Goal: Information Seeking & Learning: Check status

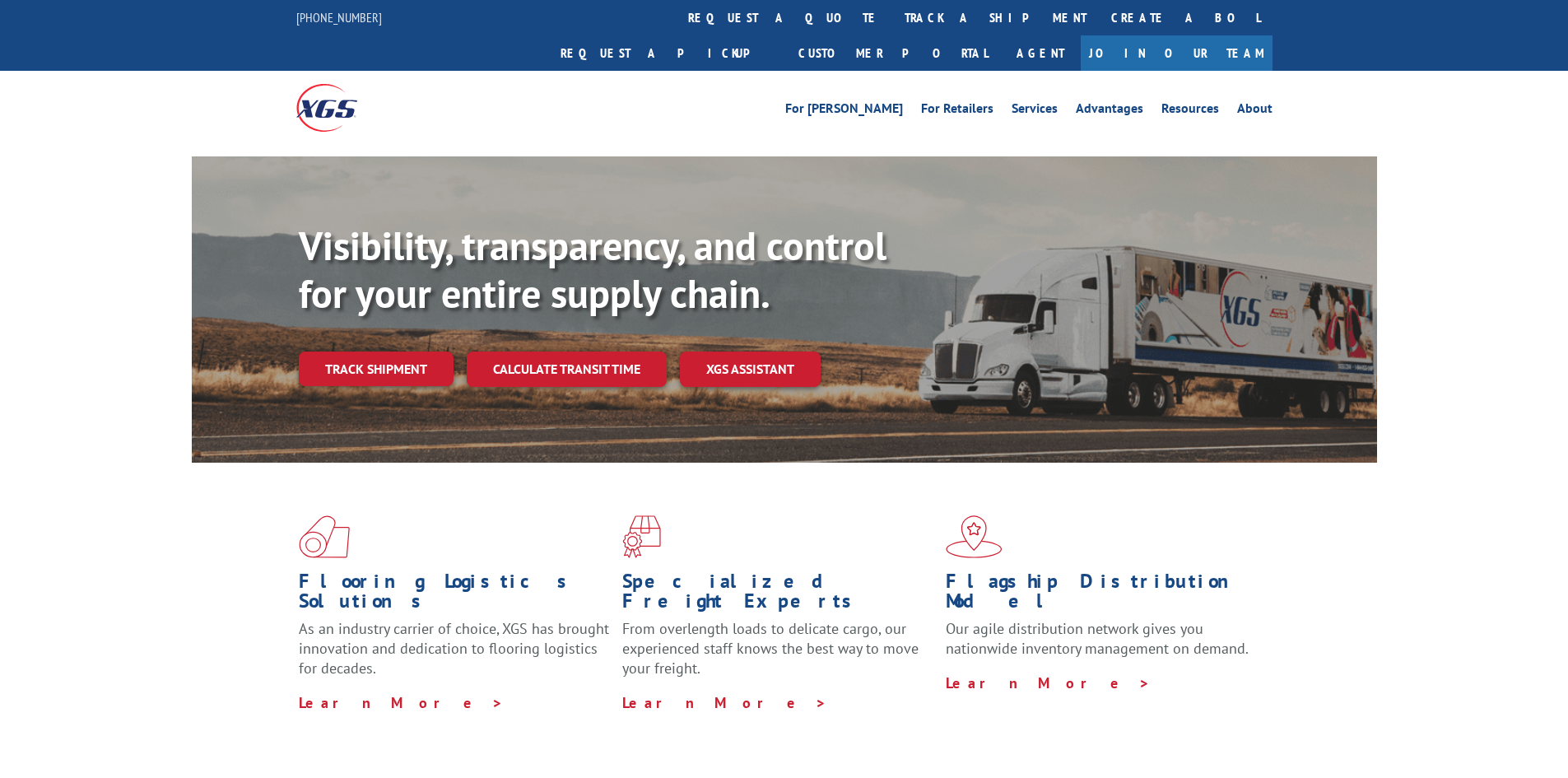
drag, startPoint x: 759, startPoint y: 14, endPoint x: 759, endPoint y: 36, distance: 22.0
click at [892, 14] on link "track a shipment" at bounding box center [995, 18] width 207 height 35
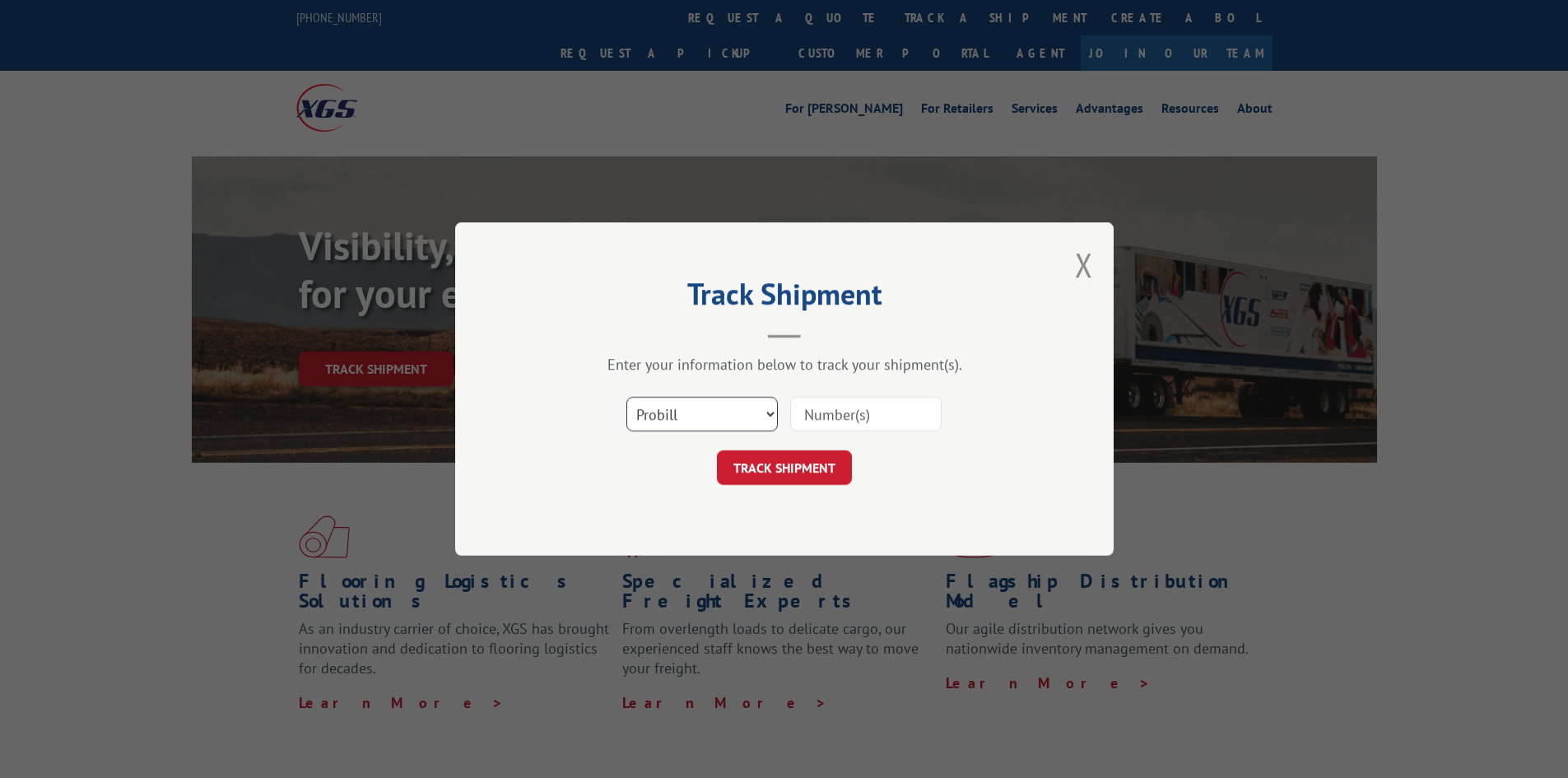
click at [661, 407] on select "Select category... Probill BOL PO" at bounding box center [702, 413] width 151 height 34
select select "bol"
click at [627, 396] on select "Select category... Probill BOL PO" at bounding box center [702, 413] width 151 height 34
click at [857, 404] on input at bounding box center [866, 413] width 151 height 34
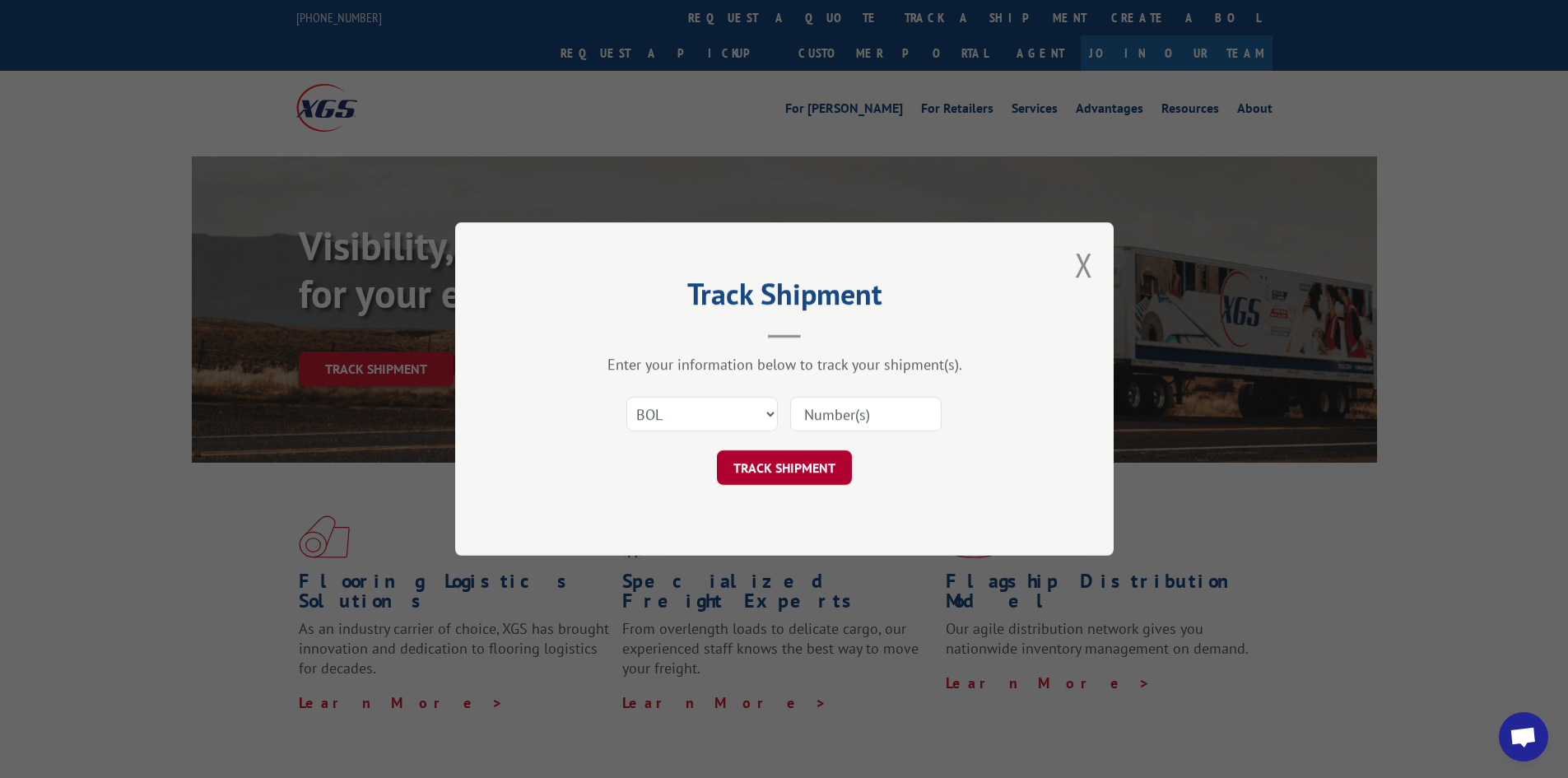
paste input "2560651"
type input "2560651"
click at [773, 469] on button "TRACK SHIPMENT" at bounding box center [784, 467] width 135 height 34
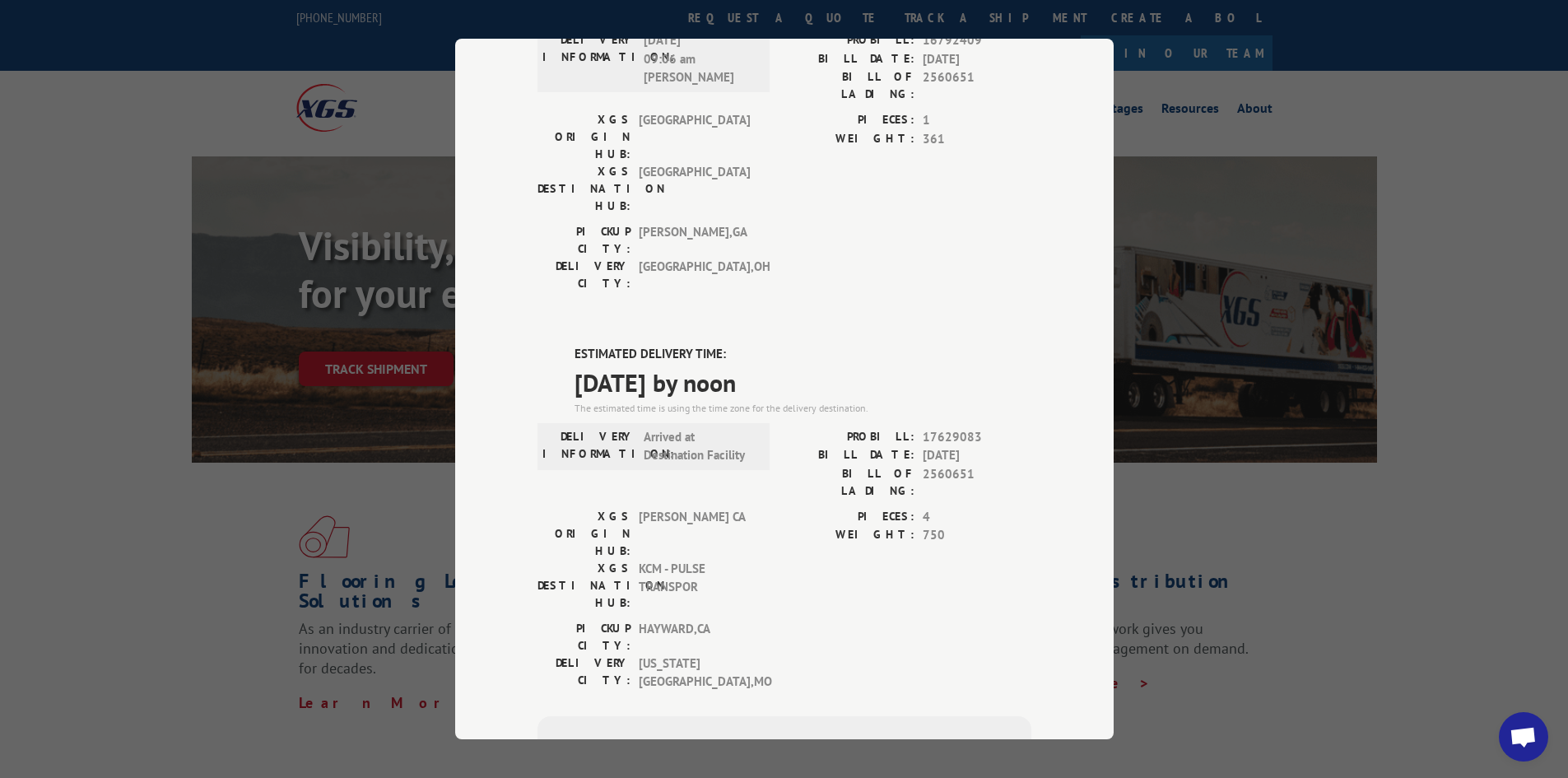
scroll to position [518, 0]
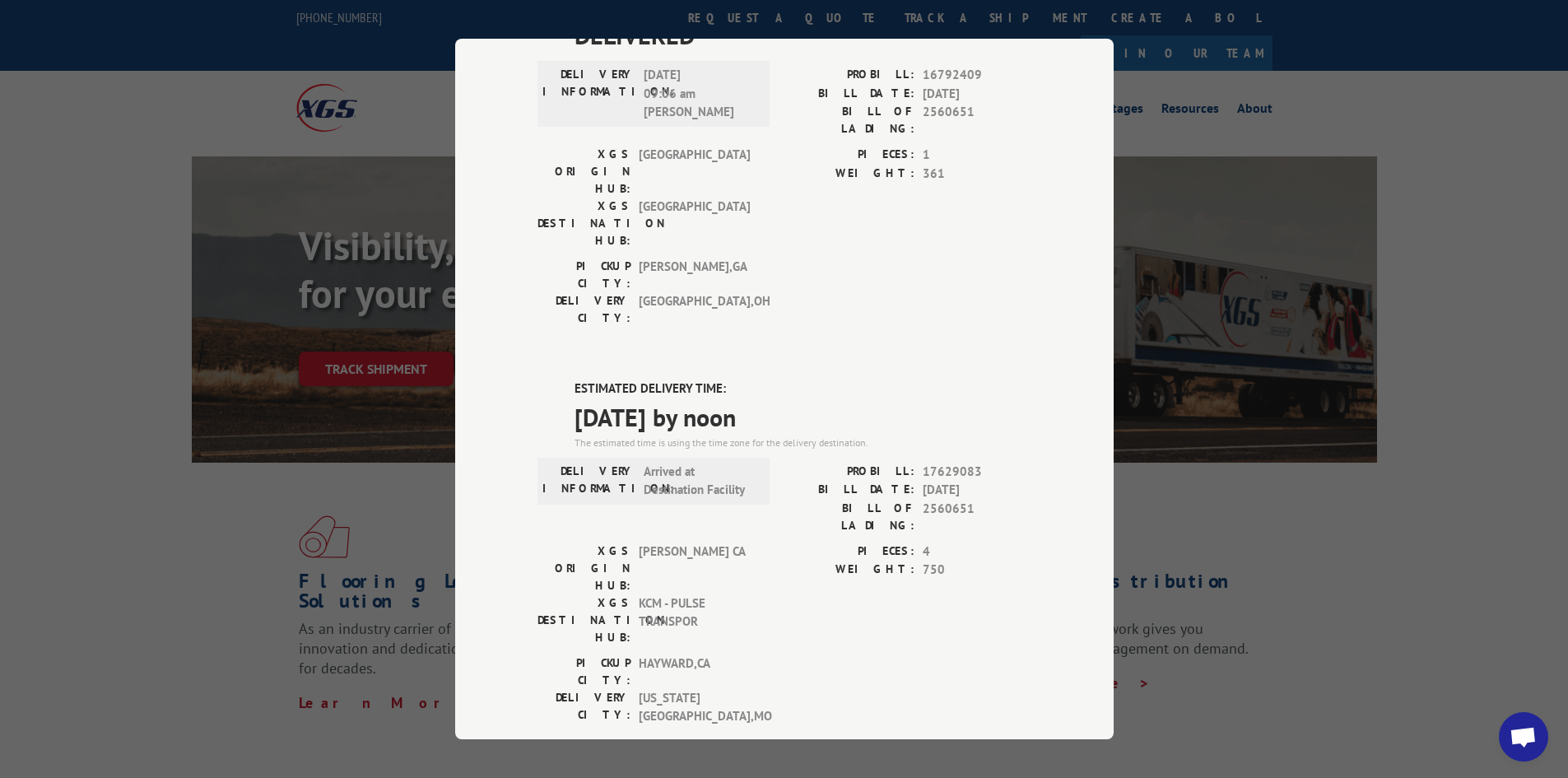
drag, startPoint x: 545, startPoint y: 212, endPoint x: 839, endPoint y: 235, distance: 294.9
click at [839, 380] on div "ESTIMATED DELIVERY TIME: [DATE] by noon The estimated time is using the time zo…" at bounding box center [784, 677] width 494 height 595
copy div "ESTIMATED DELIVERY TIME: [DATE] by noon"
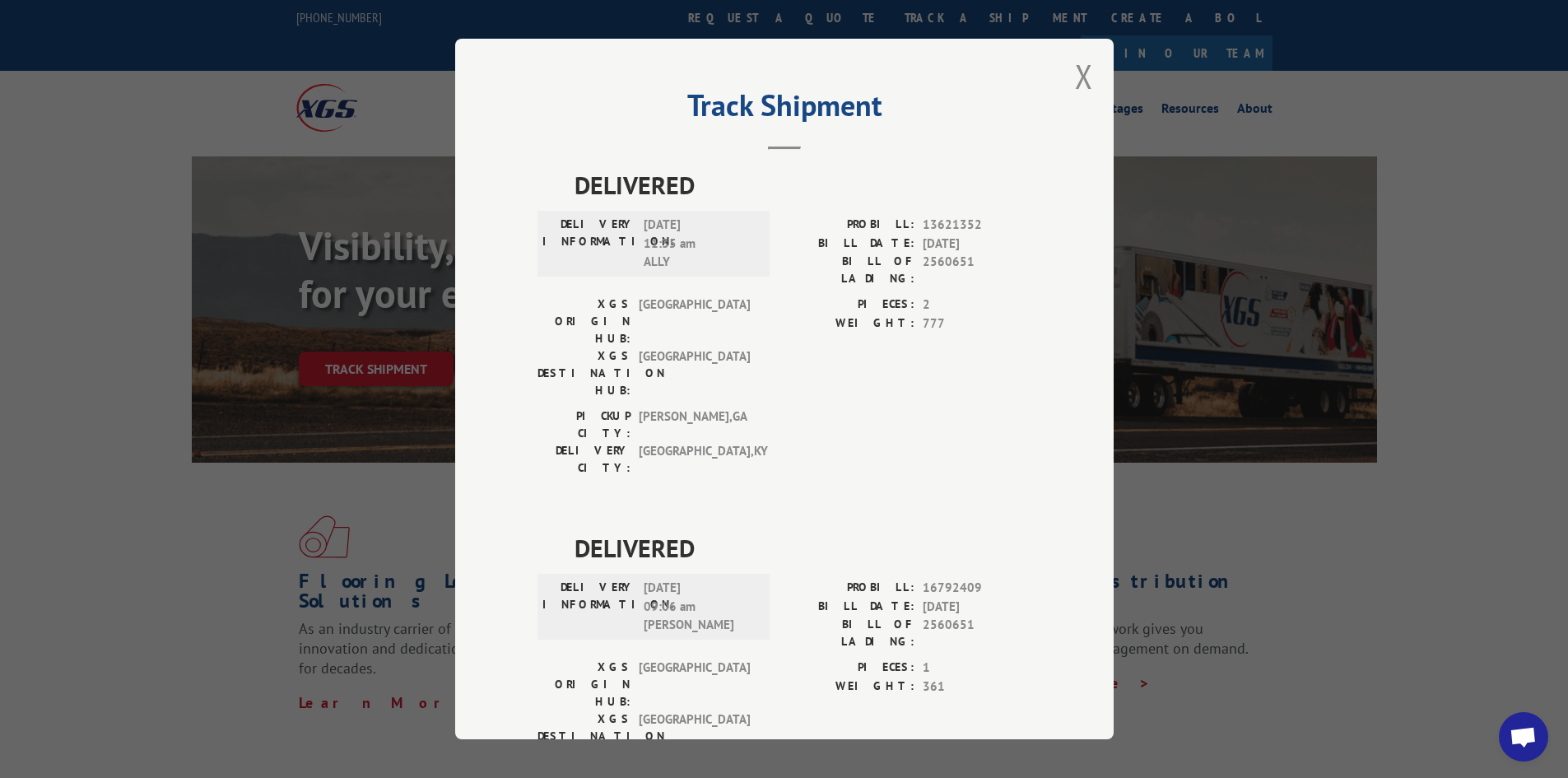
scroll to position [0, 0]
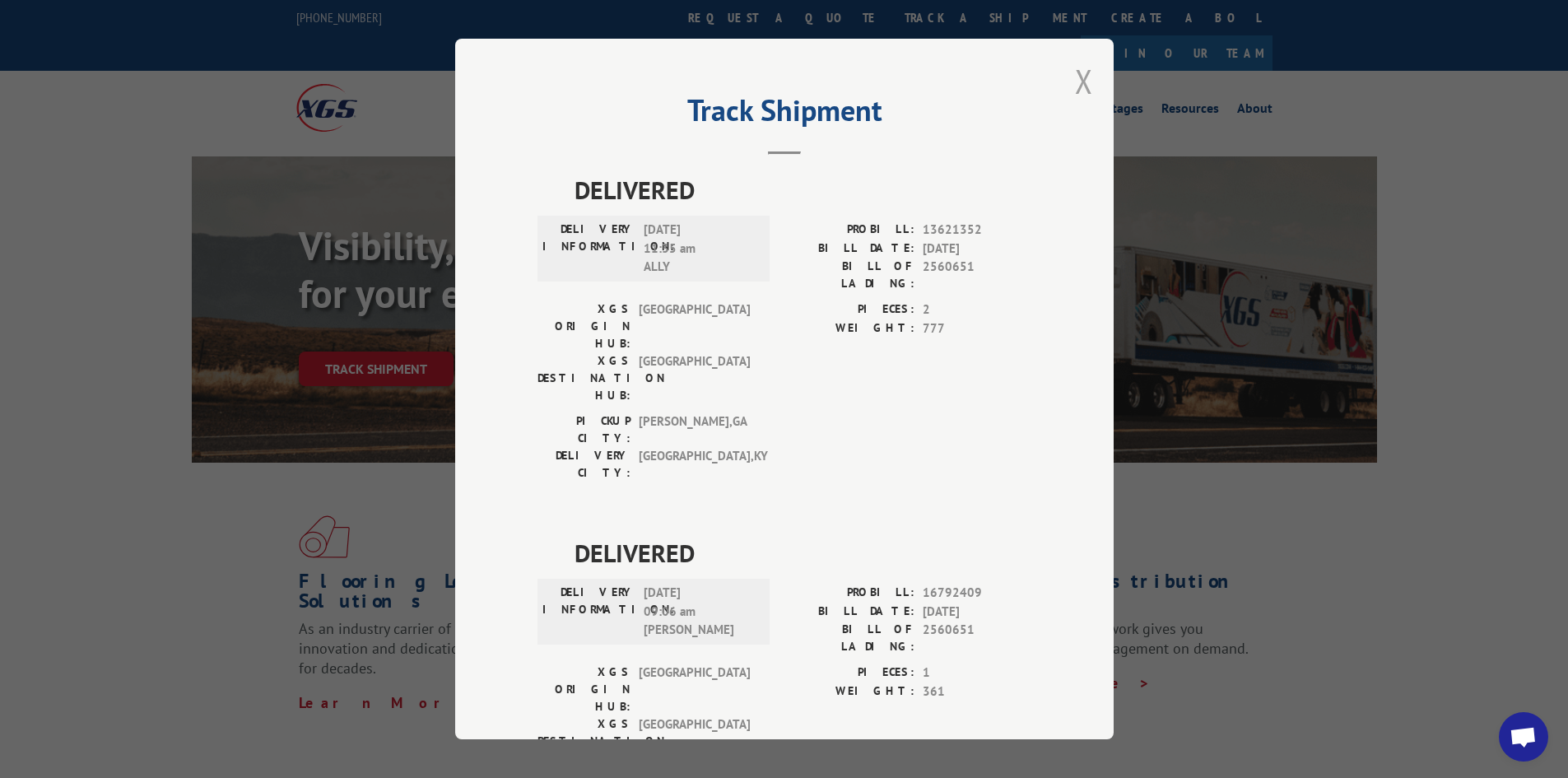
click at [1075, 75] on button "Close modal" at bounding box center [1084, 80] width 18 height 43
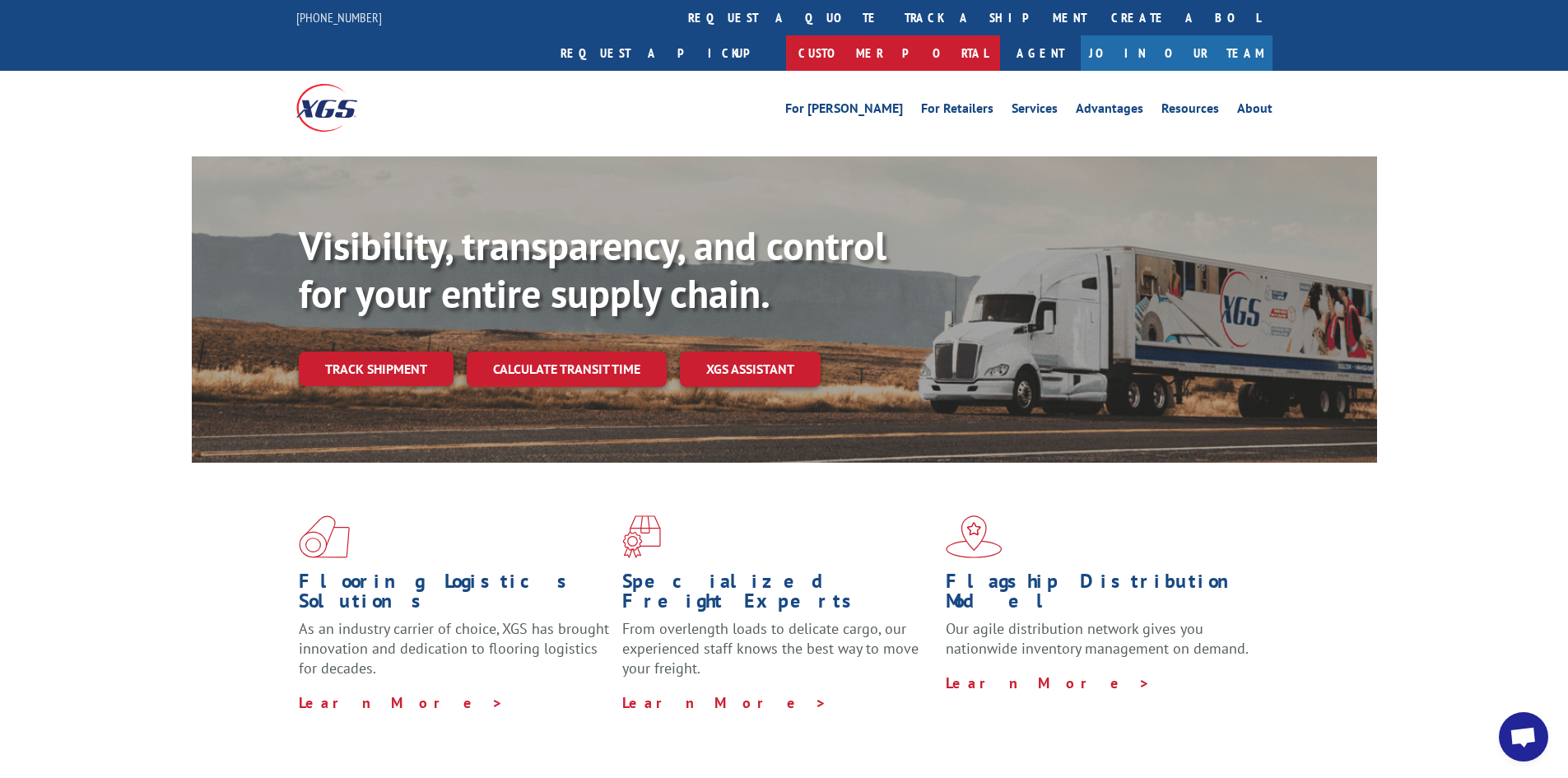
click at [1000, 35] on link "Customer Portal" at bounding box center [892, 53] width 214 height 35
